Goal: Check status: Check status

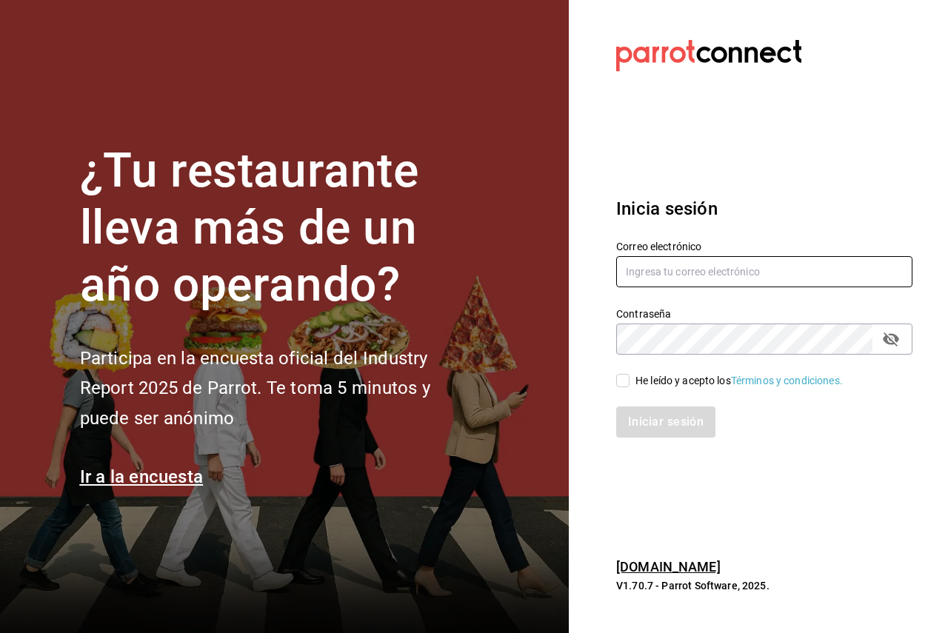
click at [684, 278] on input "text" at bounding box center [764, 271] width 296 height 31
paste input "dotonbori@mty.com"
type input "dotonbori@mty.com"
click at [645, 394] on div "Iniciar sesión" at bounding box center [756, 413] width 314 height 49
click at [645, 387] on div "He leído y acepto los Términos y condiciones." at bounding box center [739, 381] width 207 height 16
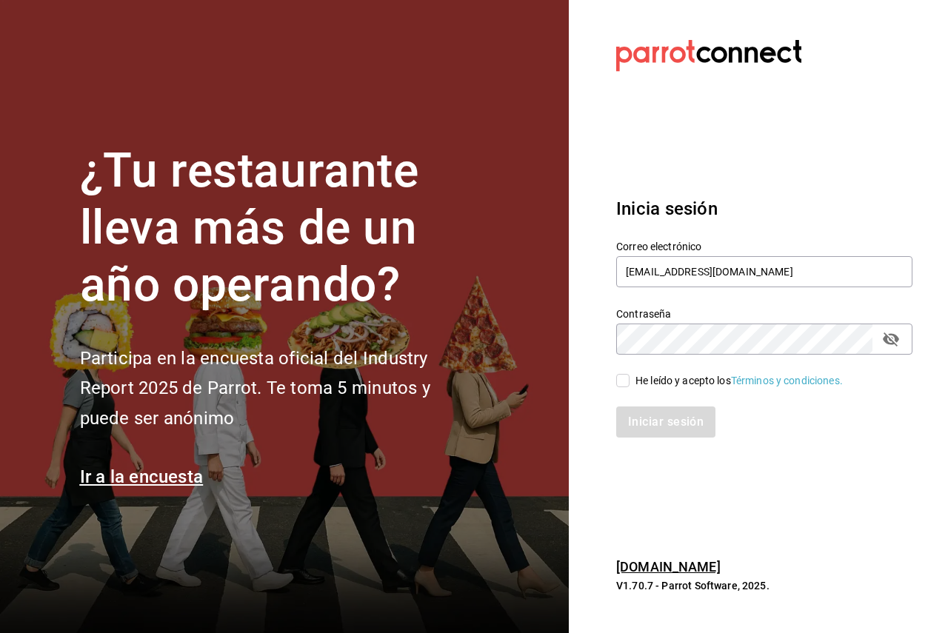
click at [630, 387] on input "He leído y acepto los Términos y condiciones." at bounding box center [622, 380] width 13 height 13
checkbox input "true"
click at [664, 417] on button "Iniciar sesión" at bounding box center [666, 422] width 101 height 31
click at [594, 33] on section "Datos incorrectos. Verifica que tu Correo o Contraseña estén bien escritos. Ini…" at bounding box center [758, 316] width 379 height 633
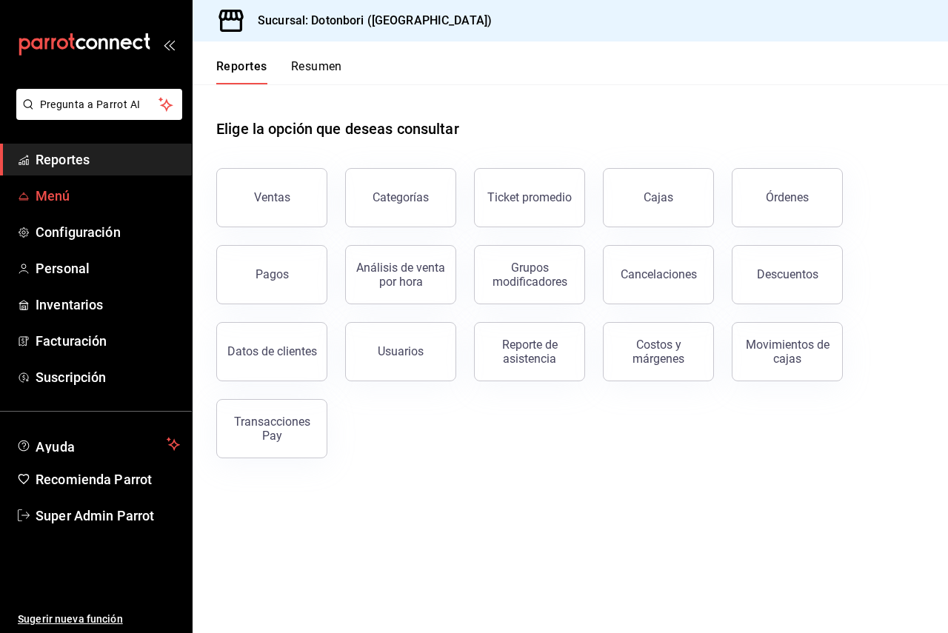
click at [110, 204] on span "Menú" at bounding box center [108, 196] width 144 height 20
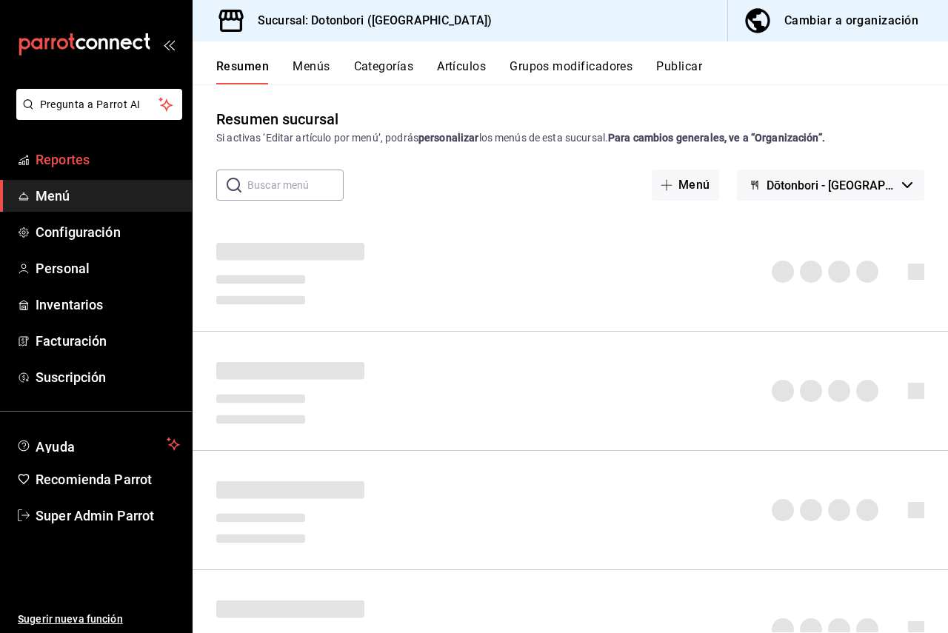
click at [88, 164] on span "Reportes" at bounding box center [108, 160] width 144 height 20
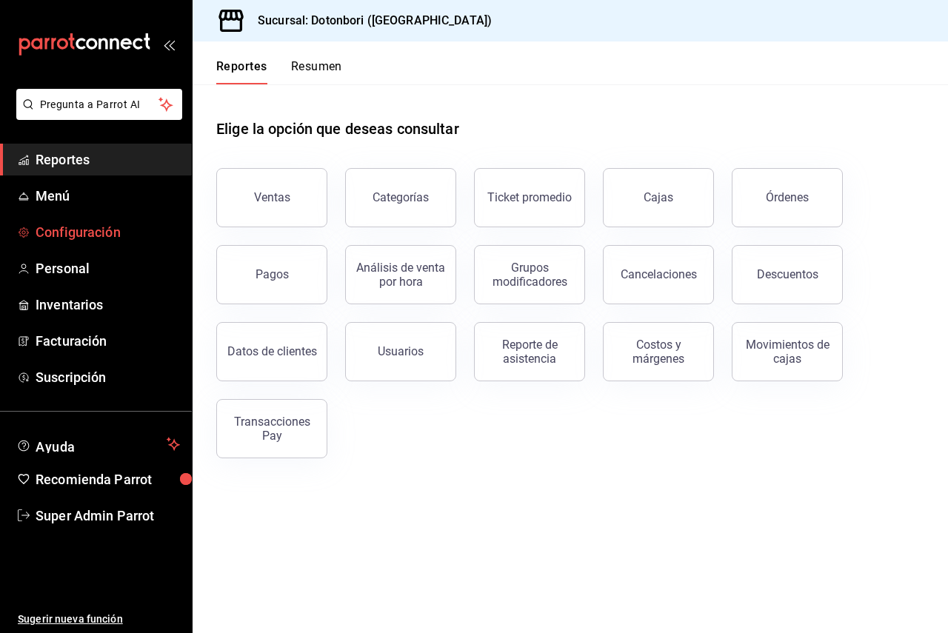
click at [108, 227] on span "Configuración" at bounding box center [108, 232] width 144 height 20
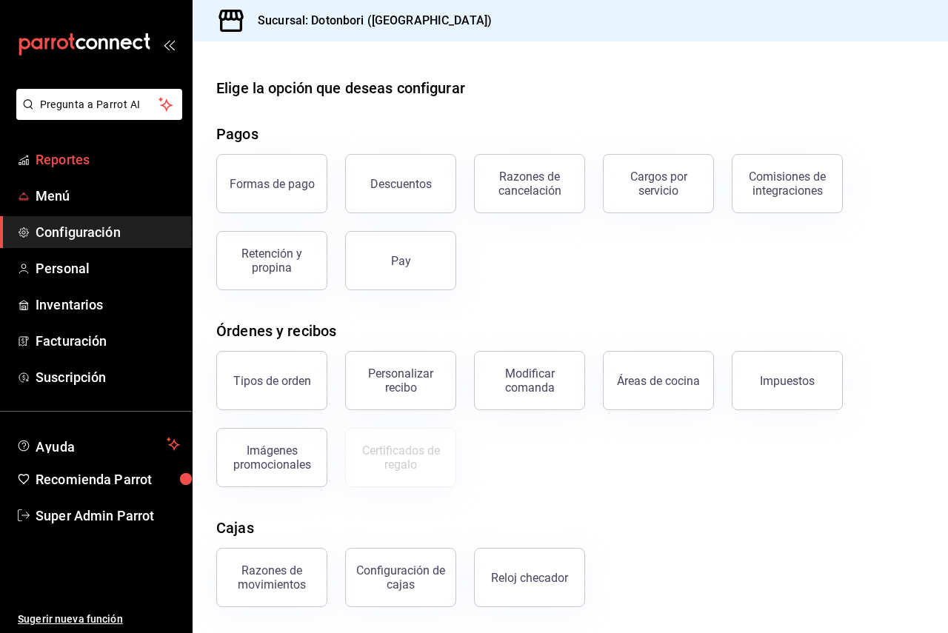
click at [92, 165] on span "Reportes" at bounding box center [108, 160] width 144 height 20
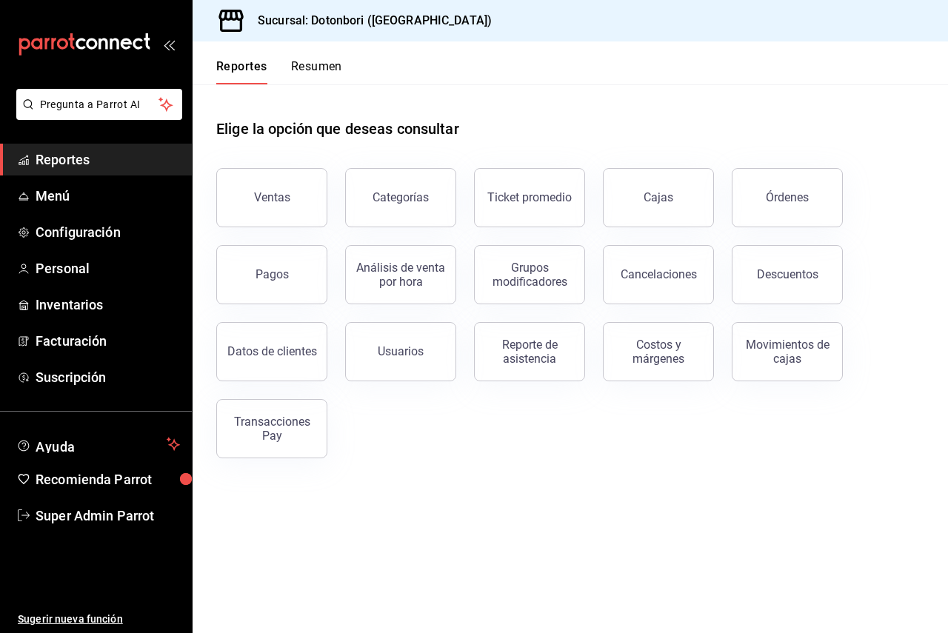
click at [310, 62] on button "Resumen" at bounding box center [316, 71] width 51 height 25
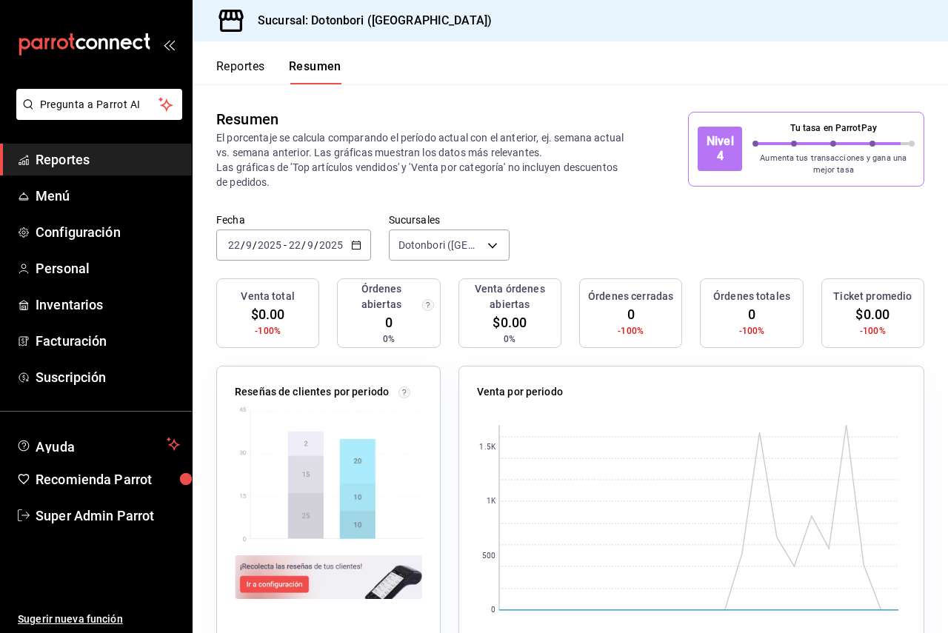
click at [242, 67] on button "Reportes" at bounding box center [240, 71] width 49 height 25
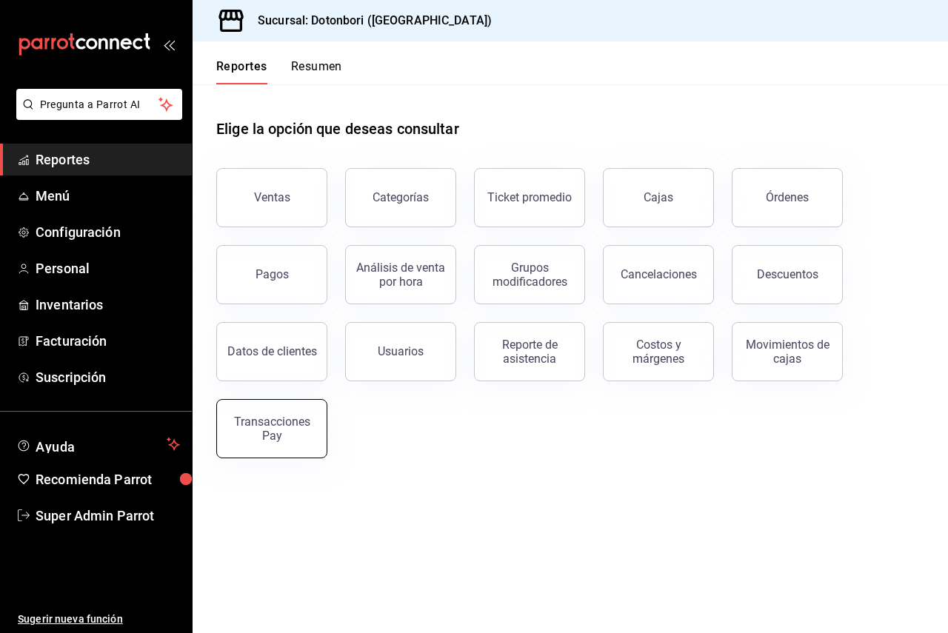
click at [291, 422] on div "Transacciones Pay" at bounding box center [272, 429] width 92 height 28
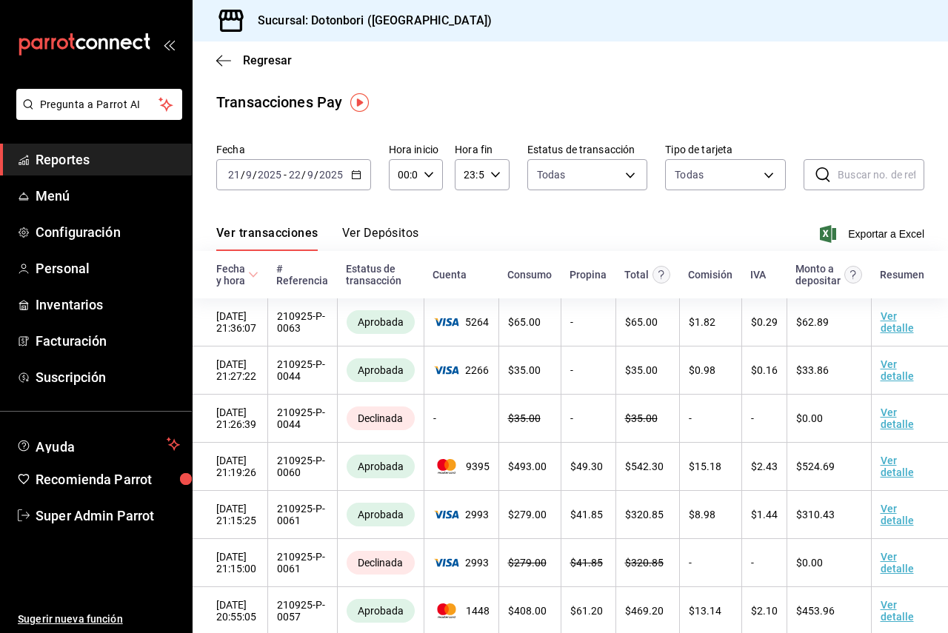
click at [367, 240] on button "Ver Depósitos" at bounding box center [380, 238] width 77 height 25
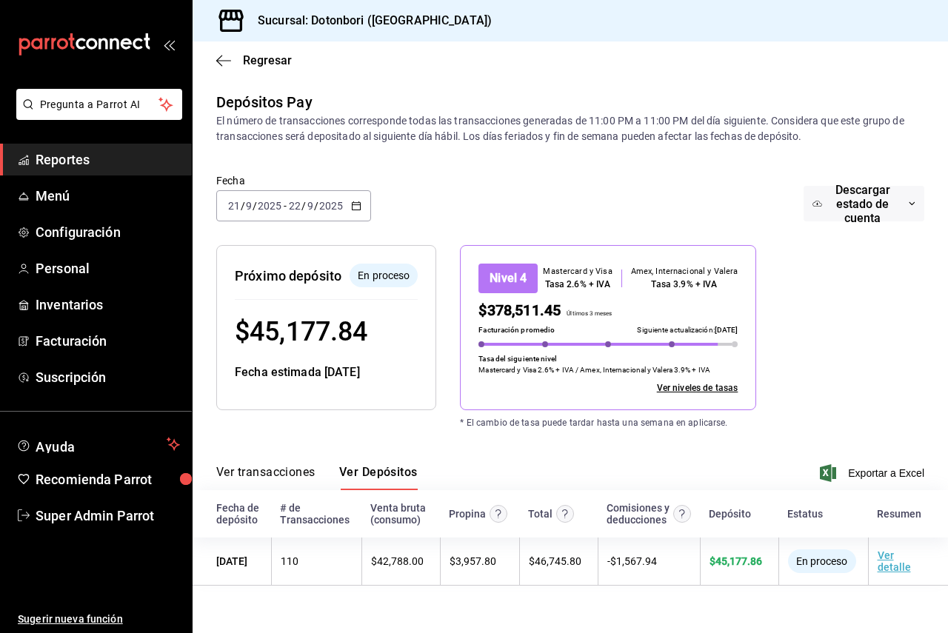
click at [362, 472] on button "Ver Depósitos" at bounding box center [378, 477] width 79 height 25
click at [285, 473] on button "Ver transacciones" at bounding box center [265, 477] width 99 height 25
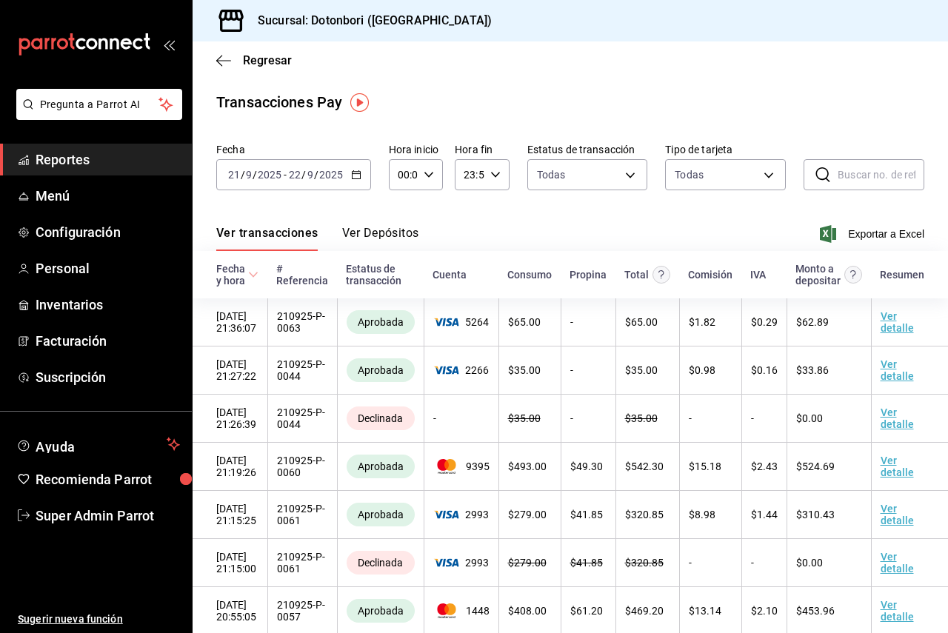
click at [371, 241] on button "Ver Depósitos" at bounding box center [380, 238] width 77 height 25
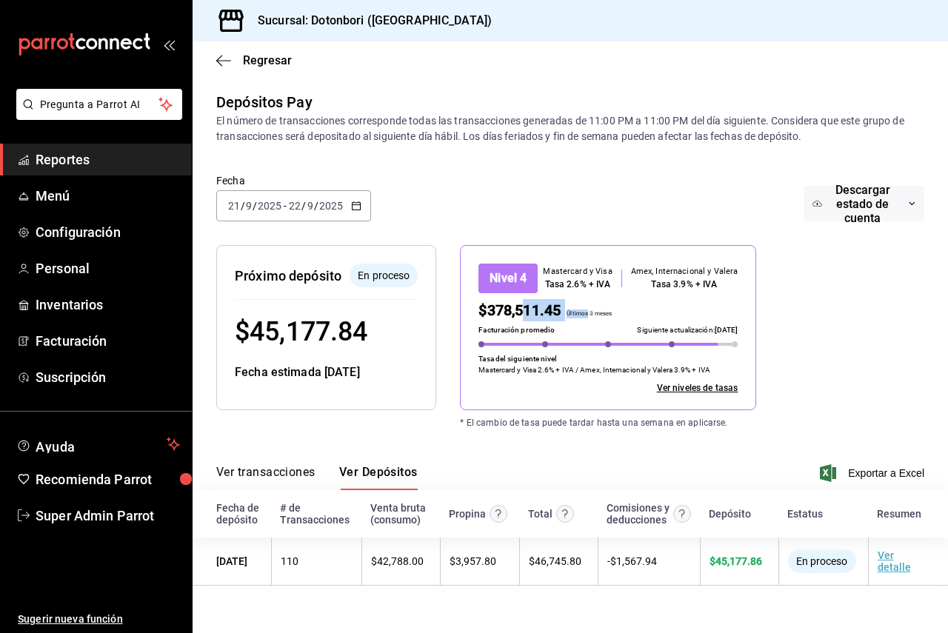
drag, startPoint x: 529, startPoint y: 304, endPoint x: 589, endPoint y: 313, distance: 60.6
click at [589, 313] on div "$378,511.45 Últimos 3 meses" at bounding box center [608, 310] width 259 height 22
click at [589, 313] on p "Últimos 3 meses" at bounding box center [586, 316] width 51 height 12
click at [392, 478] on button "Ver Depósitos" at bounding box center [378, 477] width 79 height 25
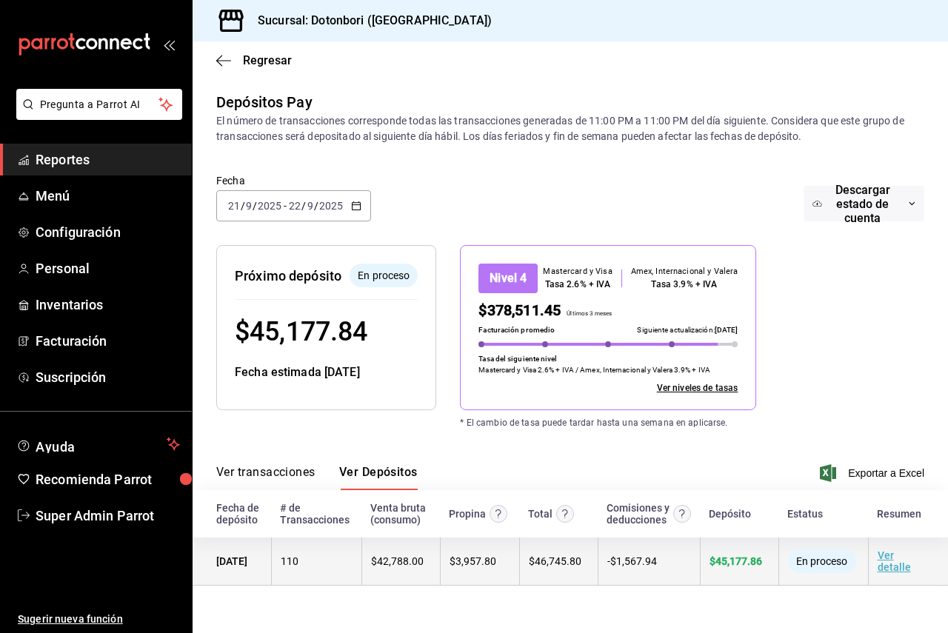
click at [732, 567] on span "$ 45,177.86" at bounding box center [736, 562] width 53 height 12
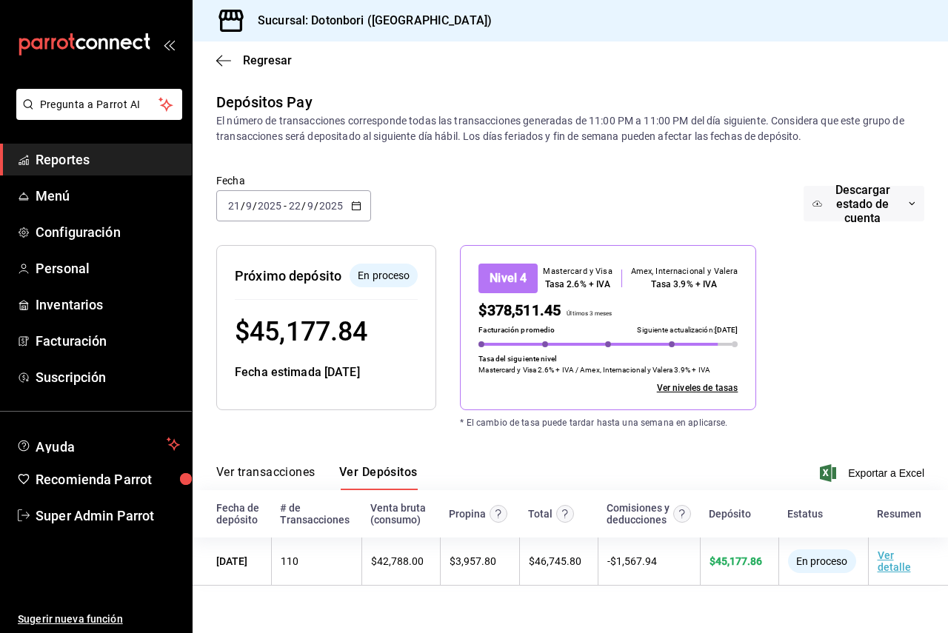
click at [366, 478] on button "Ver Depósitos" at bounding box center [378, 477] width 79 height 25
click at [284, 473] on button "Ver transacciones" at bounding box center [265, 477] width 99 height 25
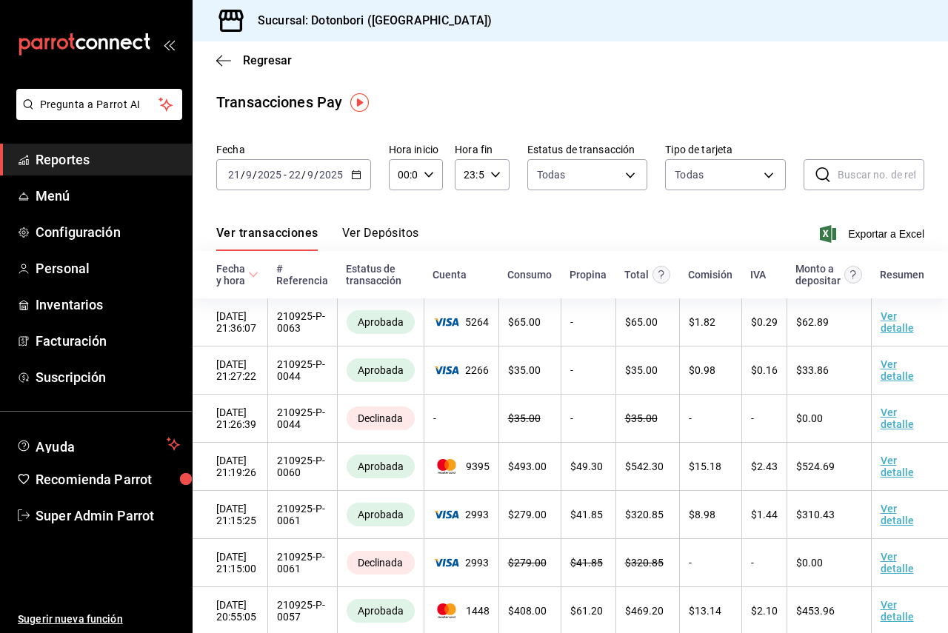
click at [371, 230] on button "Ver Depósitos" at bounding box center [380, 238] width 77 height 25
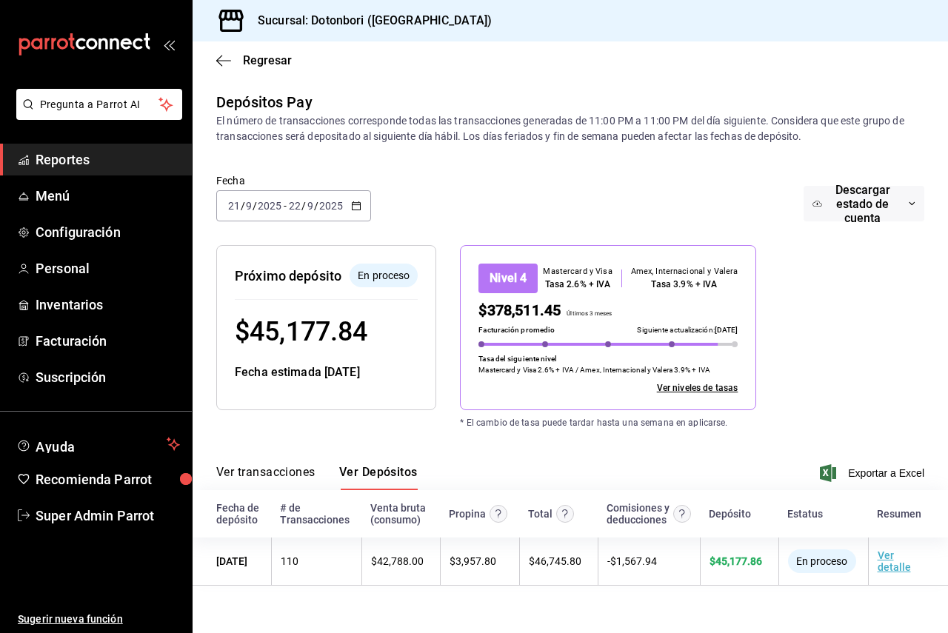
click at [324, 216] on div "[DATE] [DATE] - [DATE] [DATE]" at bounding box center [293, 205] width 155 height 31
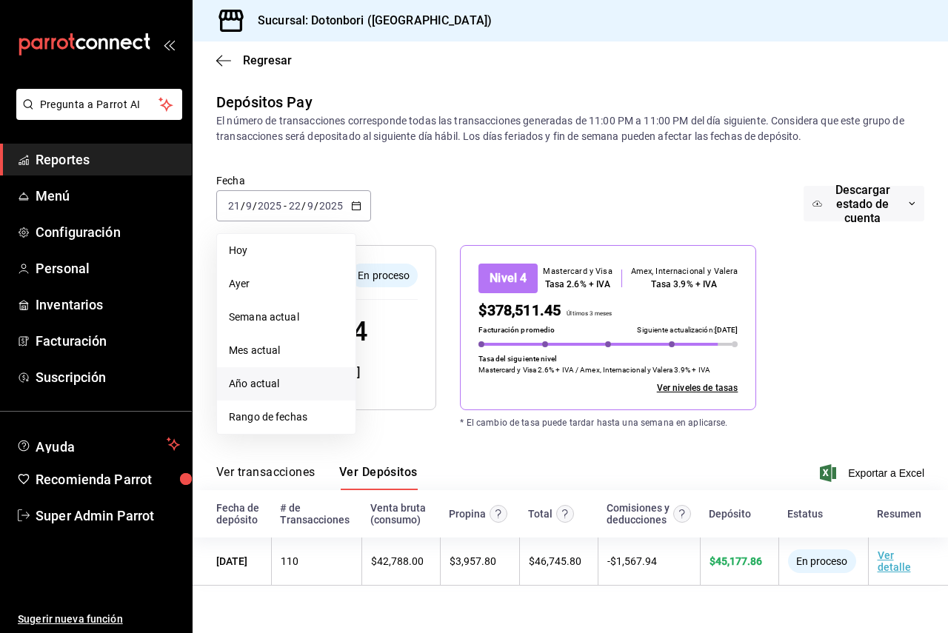
click at [293, 376] on li "Año actual" at bounding box center [286, 383] width 139 height 33
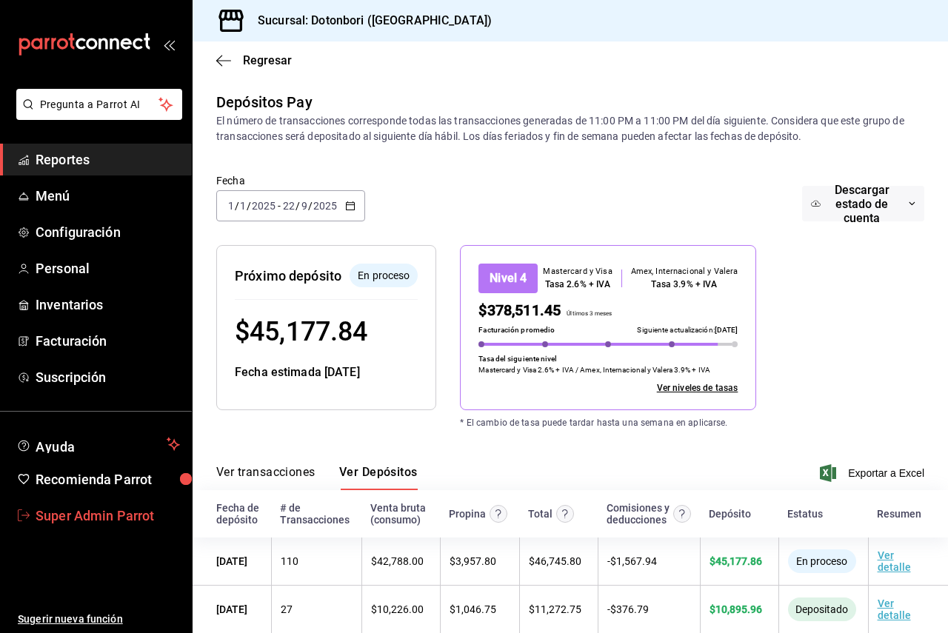
click at [127, 524] on span "Super Admin Parrot" at bounding box center [108, 516] width 144 height 20
